Goal: Information Seeking & Learning: Learn about a topic

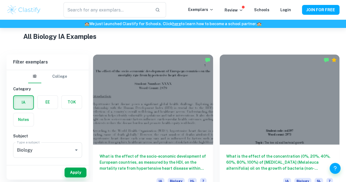
scroll to position [130, 0]
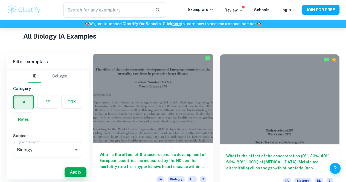
click at [144, 143] on div "What is the effect of the socio-economic development of European countries, as …" at bounding box center [153, 167] width 120 height 49
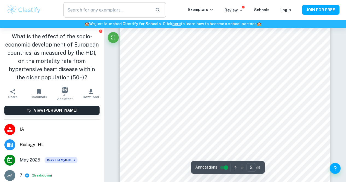
scroll to position [409, 0]
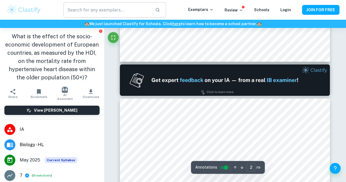
type input "1"
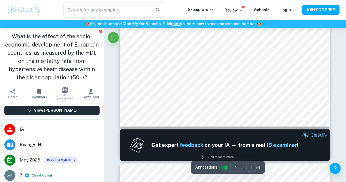
scroll to position [0, 0]
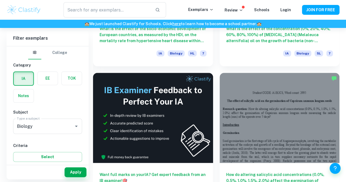
scroll to position [258, 0]
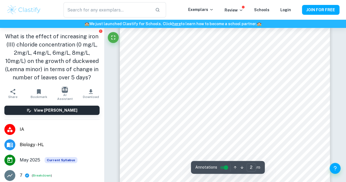
scroll to position [370, 0]
type input "1"
